Goal: Information Seeking & Learning: Learn about a topic

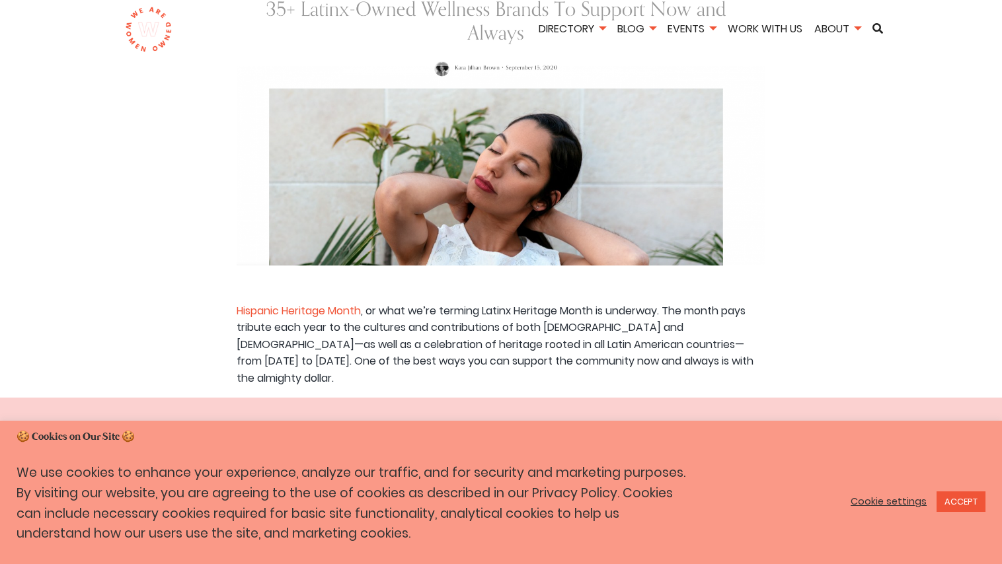
scroll to position [284, 0]
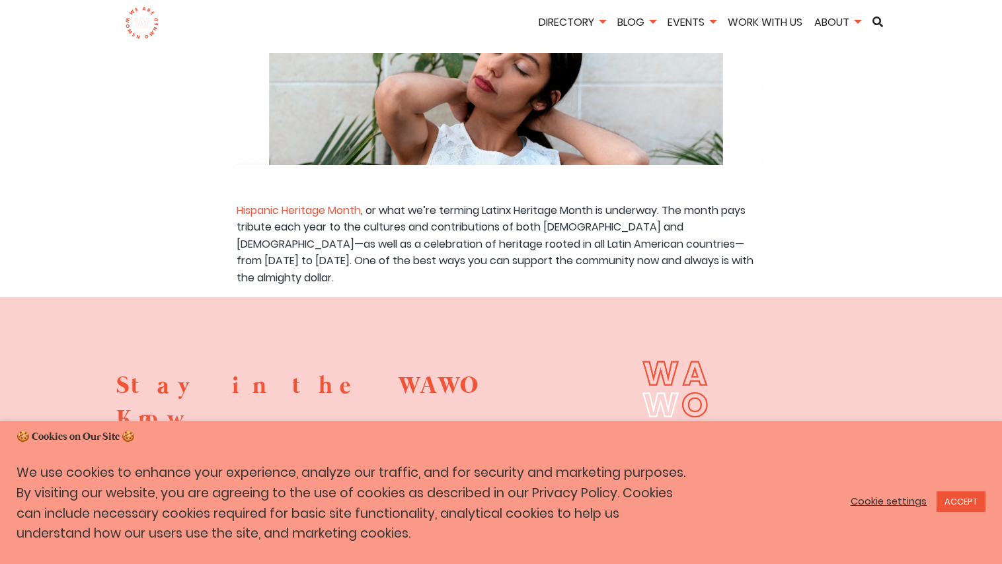
click at [958, 488] on div "Cookie settings ACCEPT" at bounding box center [916, 501] width 138 height 27
click at [958, 494] on link "ACCEPT" at bounding box center [961, 502] width 49 height 20
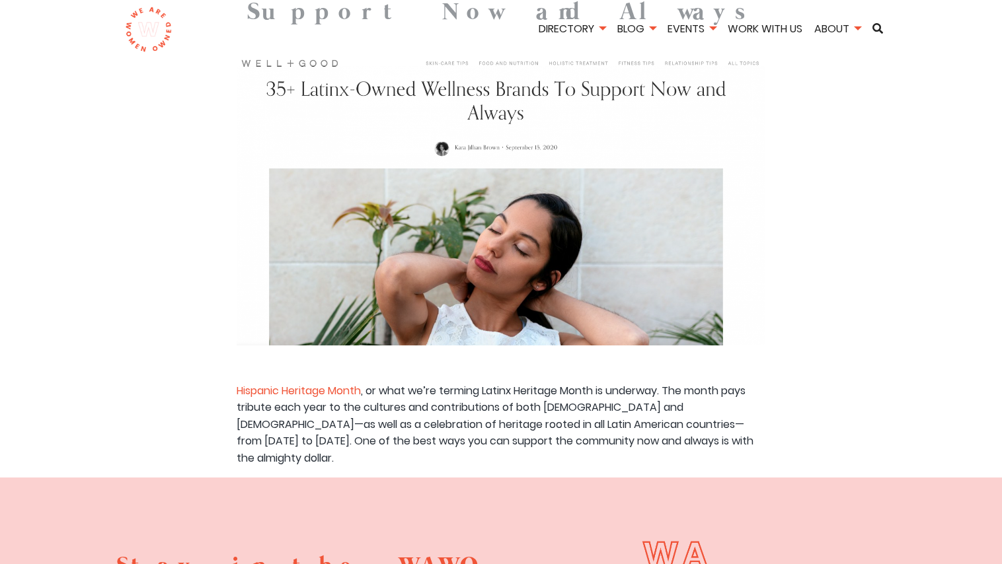
scroll to position [244, 0]
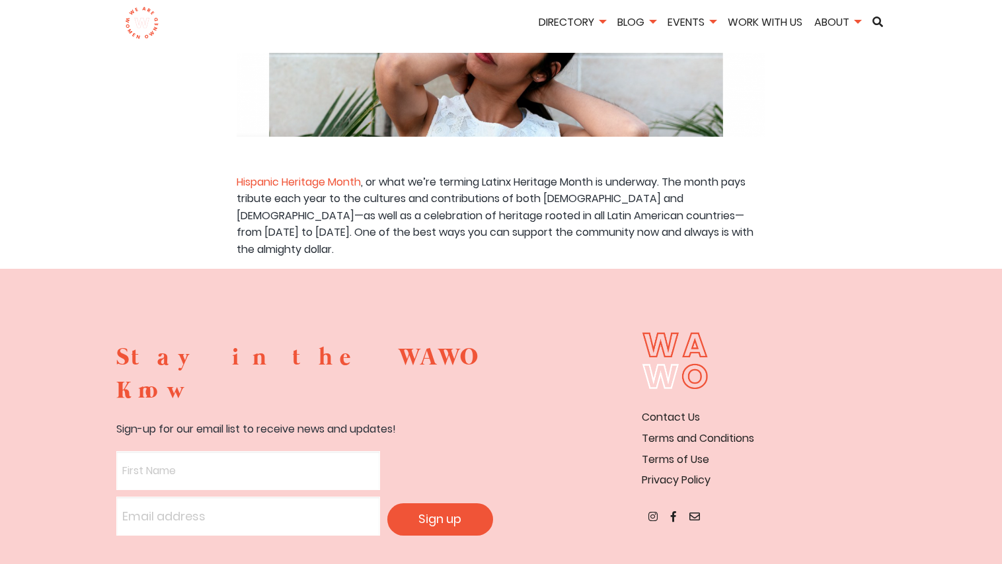
scroll to position [165, 0]
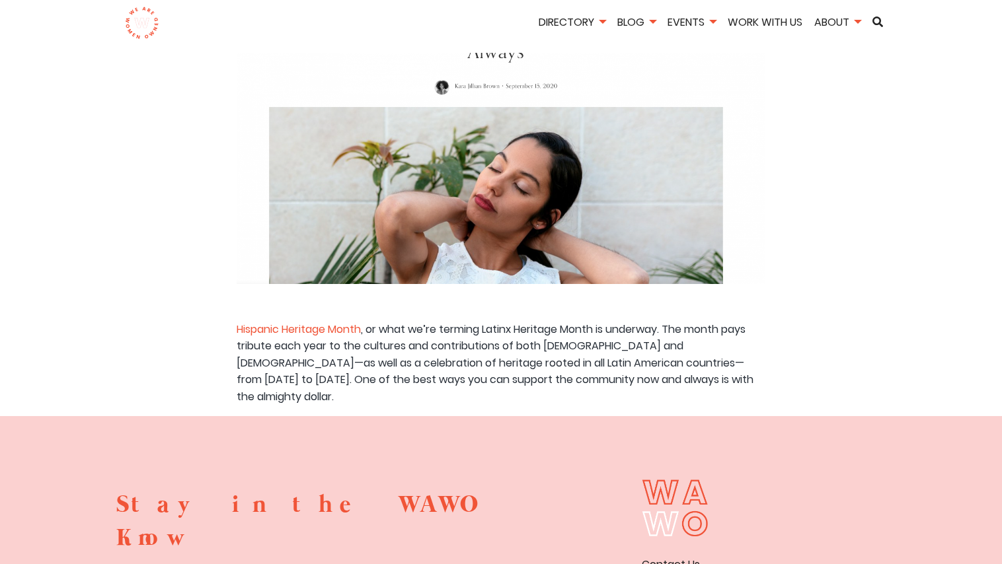
click at [414, 243] on img at bounding box center [501, 136] width 529 height 296
click at [311, 322] on link "Hispanic Heritage Month" at bounding box center [299, 329] width 124 height 15
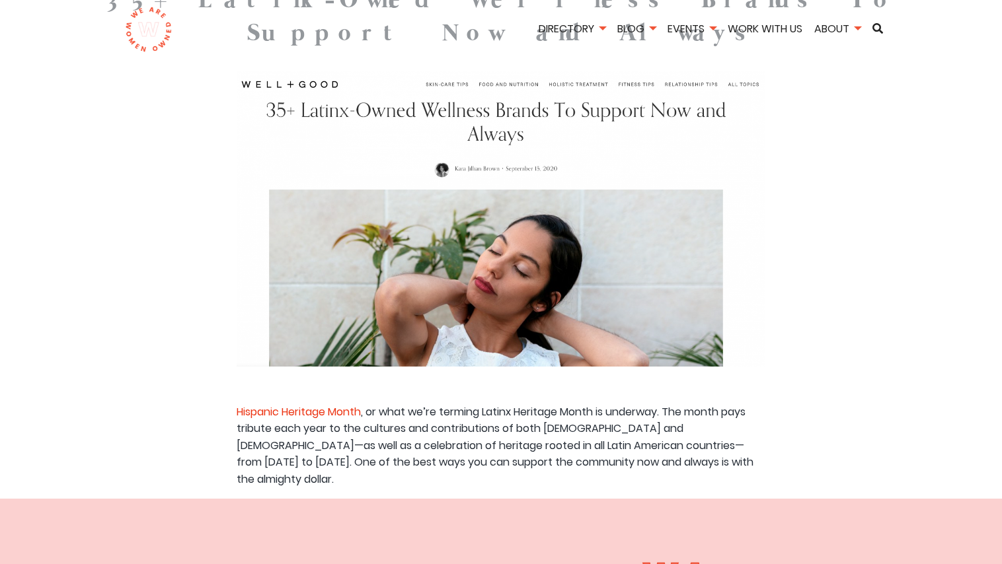
scroll to position [0, 0]
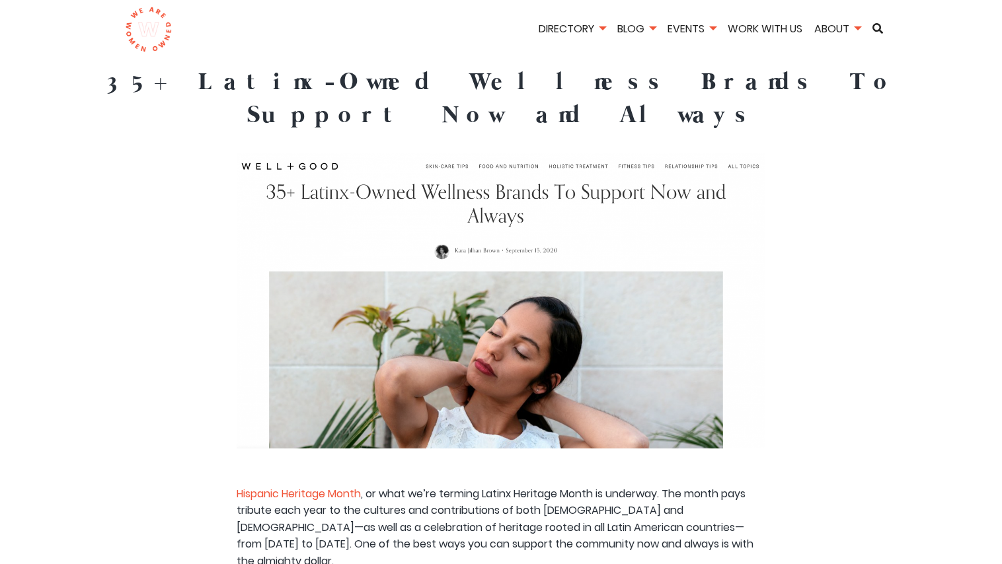
click at [486, 173] on img at bounding box center [501, 301] width 529 height 296
click at [513, 156] on img at bounding box center [501, 301] width 529 height 296
drag, startPoint x: 513, startPoint y: 156, endPoint x: 938, endPoint y: 311, distance: 452.2
click at [938, 311] on article "35+ Latinx-Owned Wellness Brands To Support Now and Always Hispanic Heritage Mo…" at bounding box center [501, 318] width 982 height 504
click at [598, 81] on h1 "35+ Latinx-Owned Wellness Brands To Support Now and Always" at bounding box center [501, 99] width 982 height 67
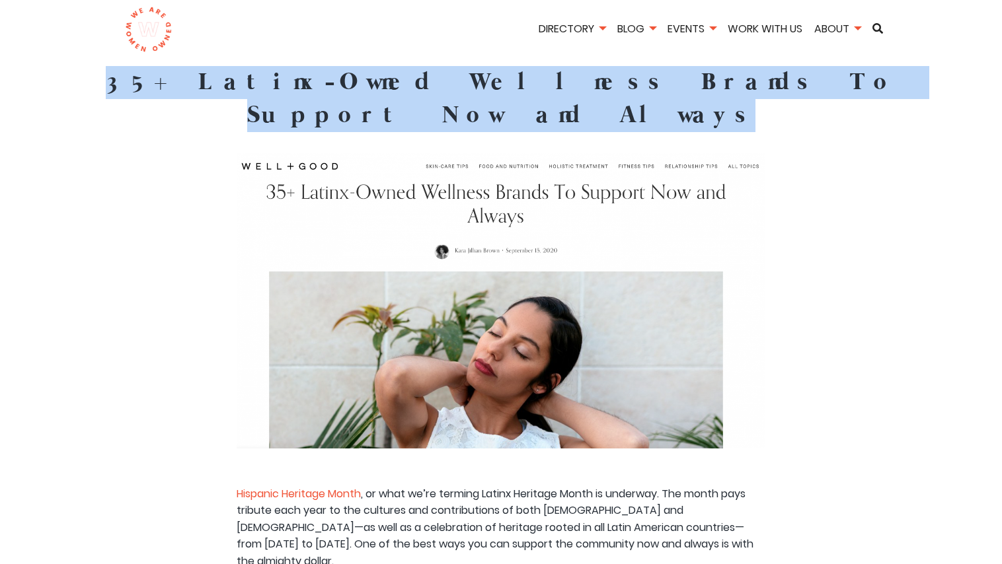
drag, startPoint x: 849, startPoint y: 85, endPoint x: 180, endPoint y: 62, distance: 669.2
click at [168, 74] on h1 "35+ Latinx-Owned Wellness Brands To Support Now and Always" at bounding box center [501, 99] width 982 height 67
copy h1 "35+ Latinx-Owned Wellness Brands To Support Now and Always"
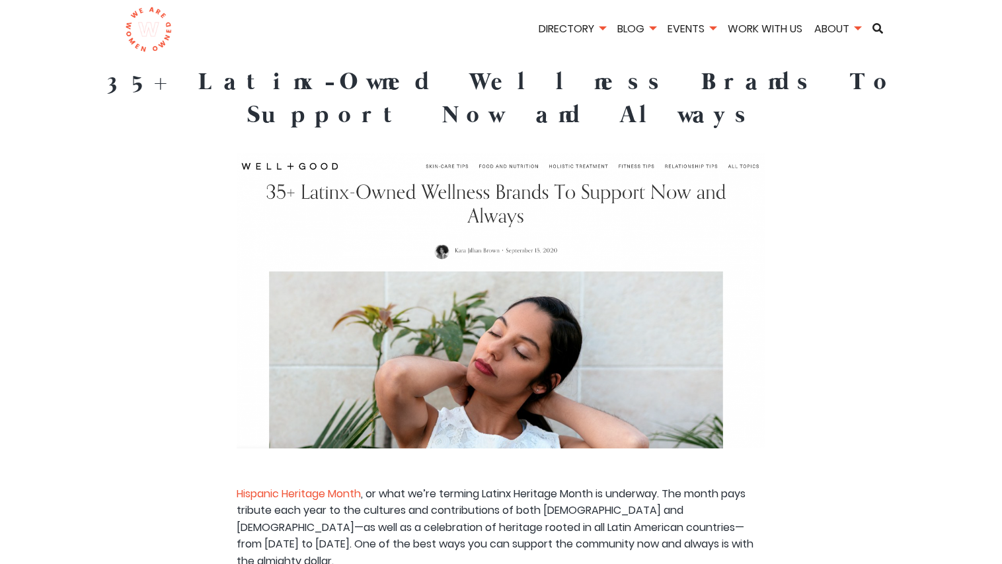
click at [392, 420] on div at bounding box center [501, 314] width 529 height 323
